Goal: Communication & Community: Participate in discussion

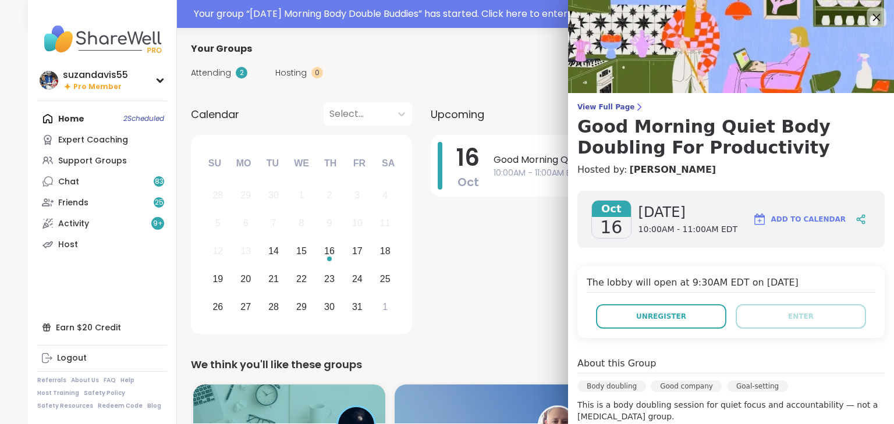
click at [873, 17] on icon at bounding box center [877, 18] width 8 height 8
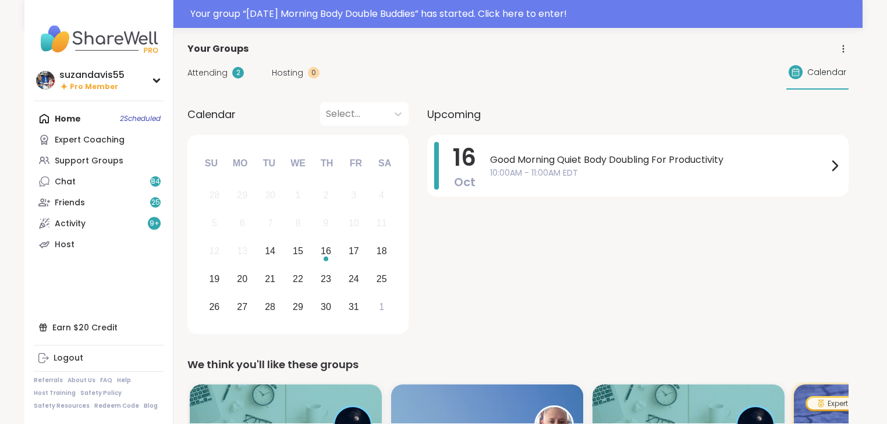
click at [77, 116] on div "Home 2 Scheduled Expert Coaching Support Groups Chat 84 Friends 25 Activity 9 +…" at bounding box center [99, 181] width 130 height 147
click at [128, 127] on div "Home 2 Scheduled Expert Coaching Support Groups Chat 84 Friends 25 Activity 9 +…" at bounding box center [99, 181] width 130 height 147
click at [573, 160] on span "Good Morning Quiet Body Doubling For Productivity" at bounding box center [659, 160] width 338 height 14
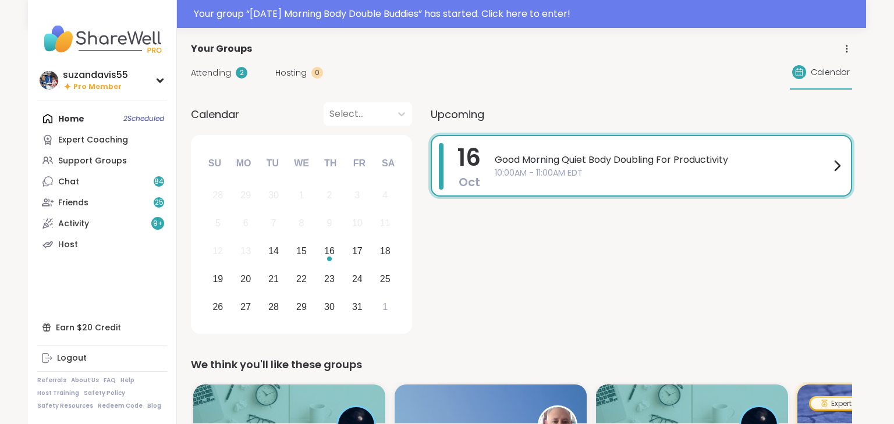
click at [460, 240] on div "[DATE] Good Morning Quiet Body Doubling For Productivity 10:00AM - 11:00AM EDT" at bounding box center [641, 236] width 421 height 203
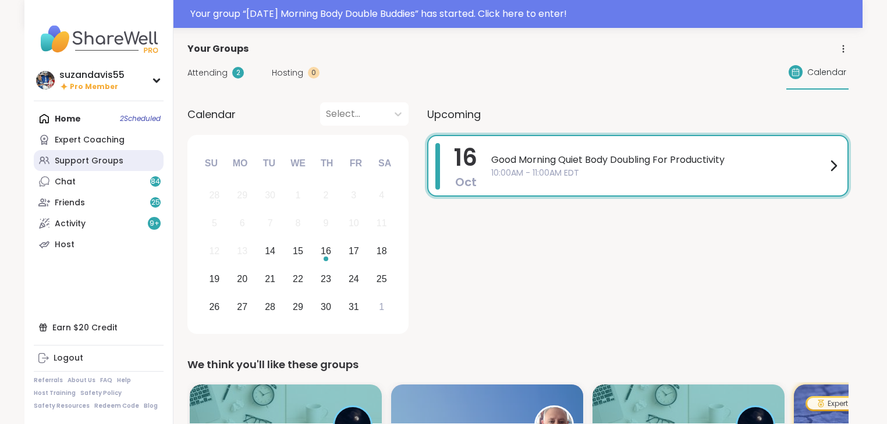
click at [88, 161] on div "Support Groups" at bounding box center [89, 161] width 69 height 12
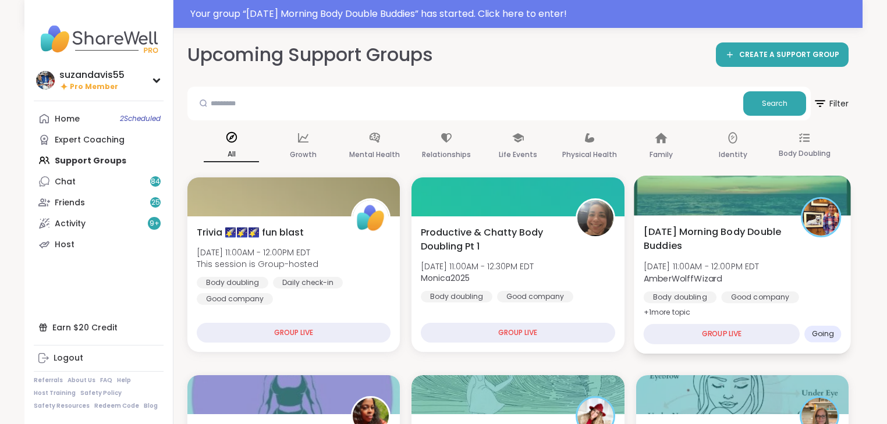
click at [733, 268] on span "[DATE] 11:00AM - 12:00PM EDT" at bounding box center [701, 267] width 116 height 12
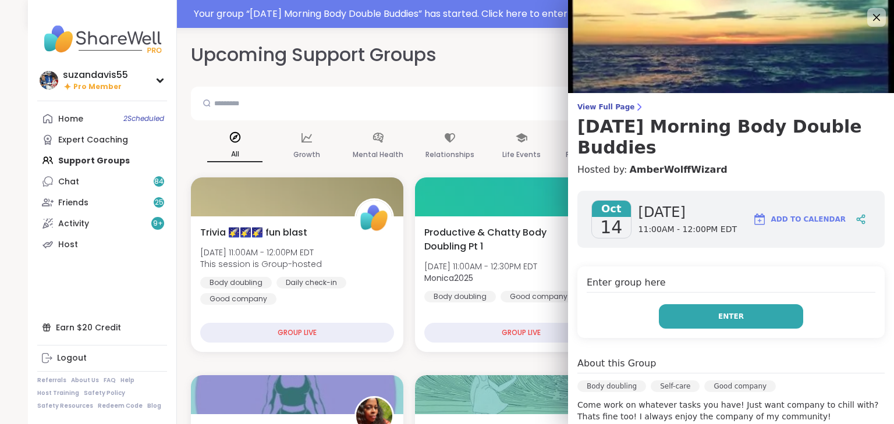
click at [723, 318] on span "Enter" at bounding box center [731, 316] width 26 height 10
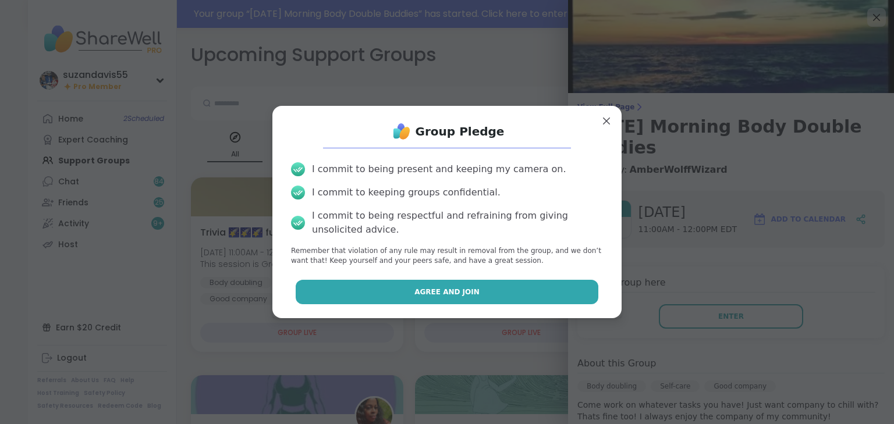
click at [422, 293] on span "Agree and Join" at bounding box center [446, 292] width 65 height 10
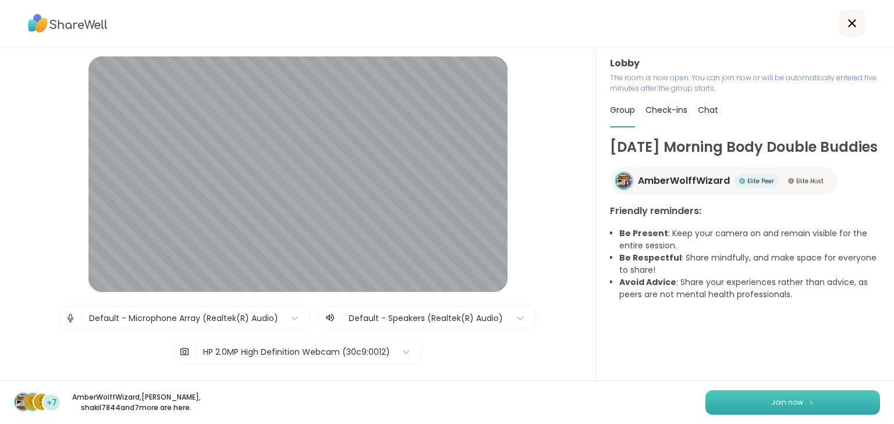
click at [758, 396] on button "Join now" at bounding box center [792, 403] width 175 height 24
